Goal: Task Accomplishment & Management: Complete application form

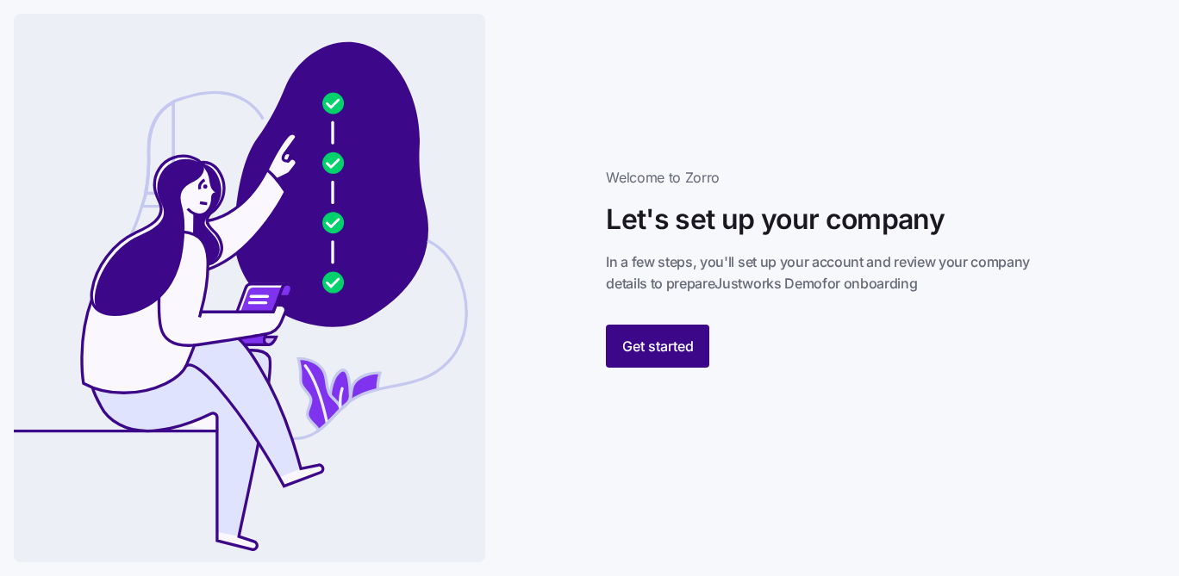
click at [663, 354] on span "Get started" at bounding box center [658, 346] width 72 height 21
